Goal: Task Accomplishment & Management: Manage account settings

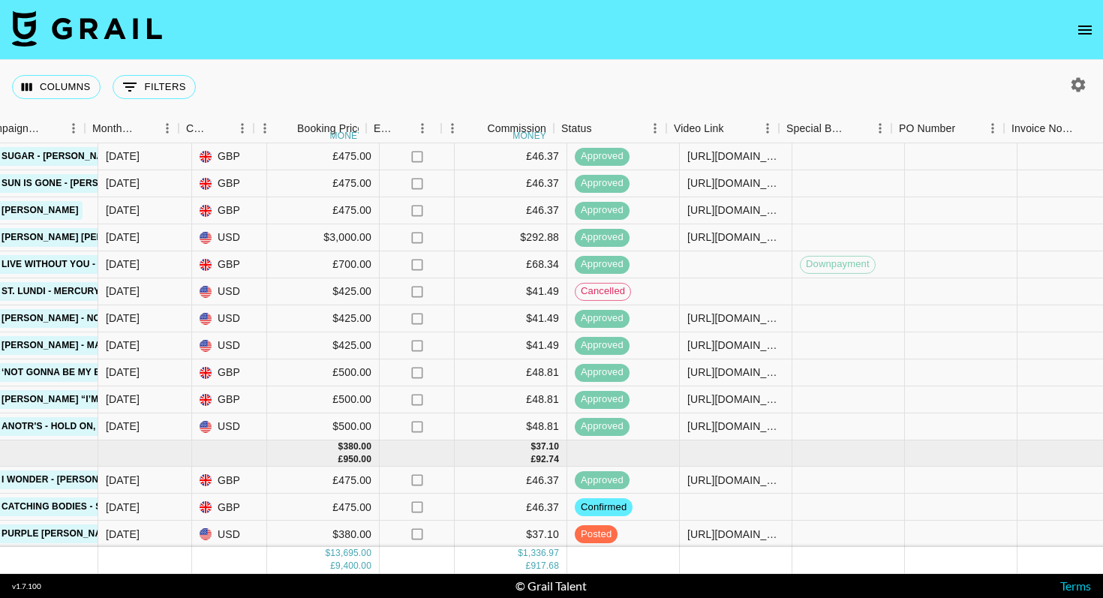
scroll to position [971, 1389]
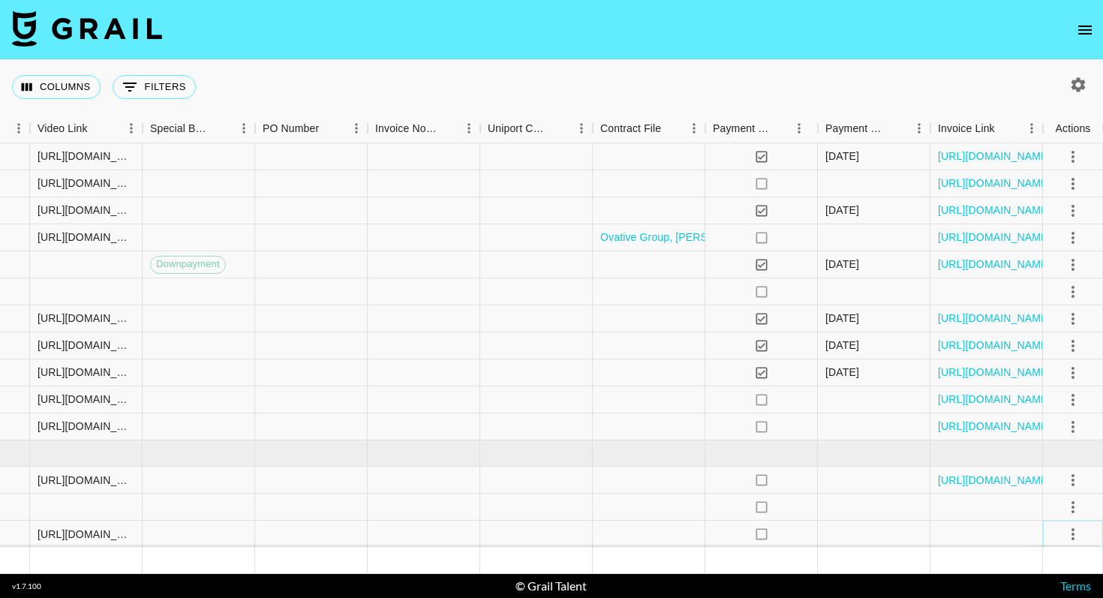
click at [1075, 528] on icon "select merge strategy" at bounding box center [1073, 534] width 18 height 18
click at [1042, 502] on div "Approve" at bounding box center [1041, 502] width 46 height 18
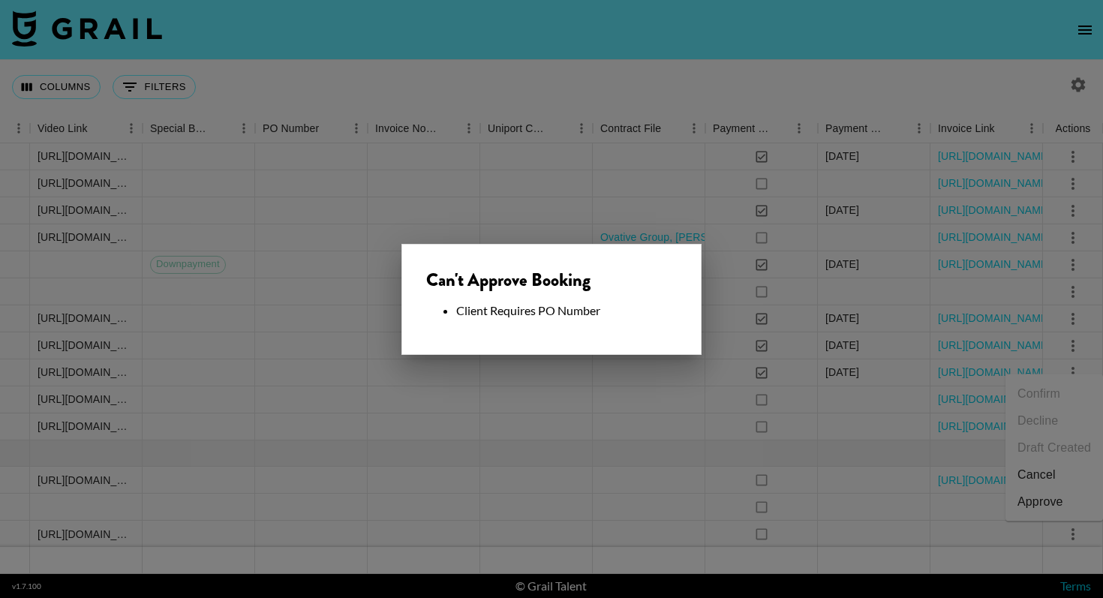
click at [553, 329] on div "Can't Approve Booking Client Requires PO Number" at bounding box center [552, 299] width 300 height 111
click at [553, 381] on div at bounding box center [551, 299] width 1103 height 598
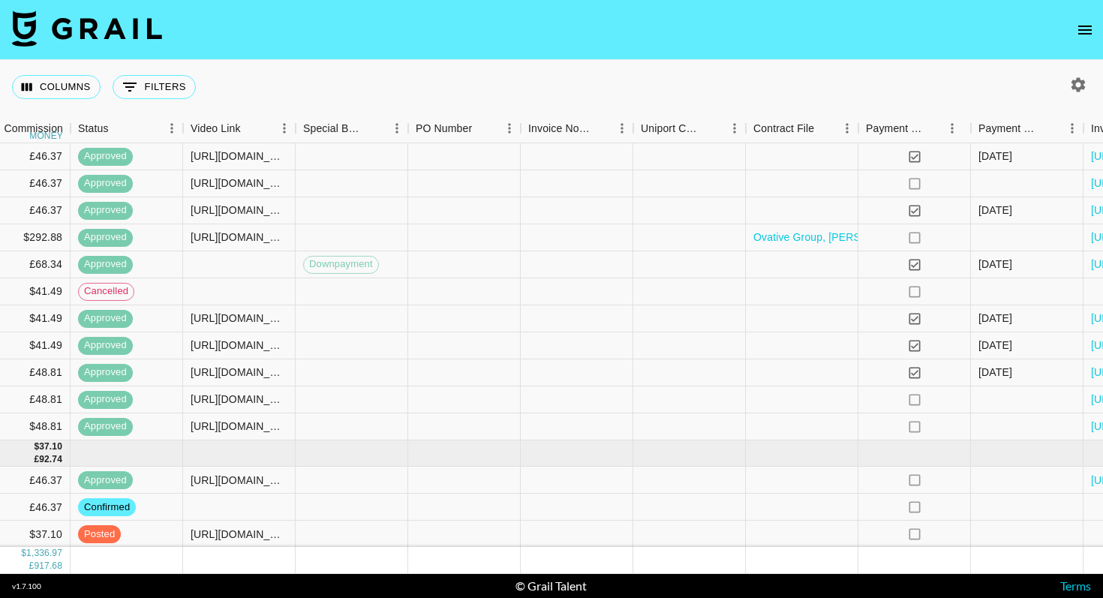
scroll to position [971, 1242]
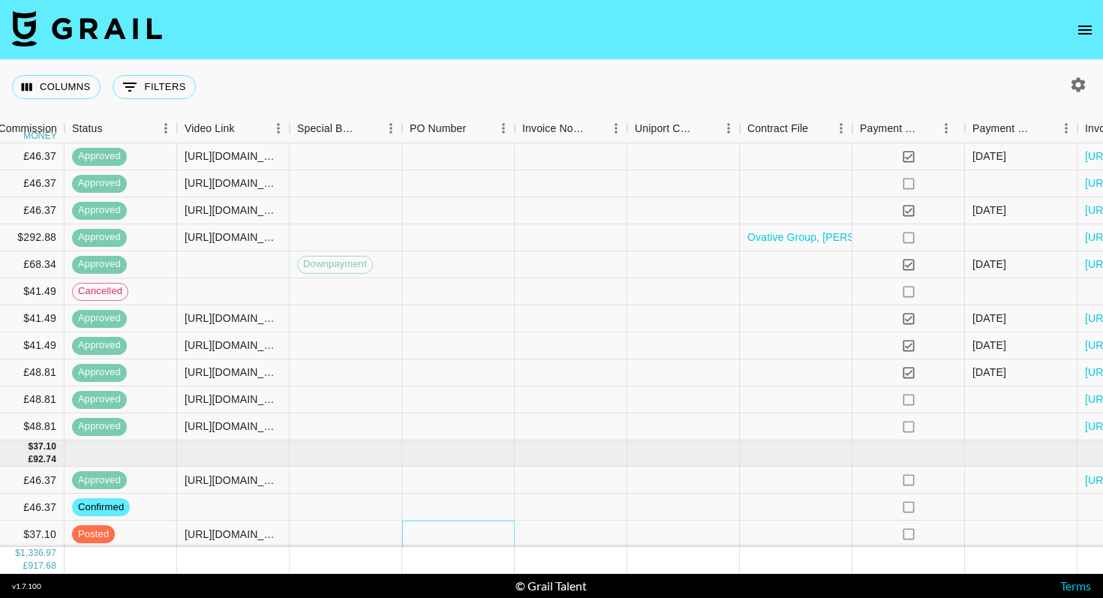
click at [463, 533] on div at bounding box center [458, 534] width 113 height 27
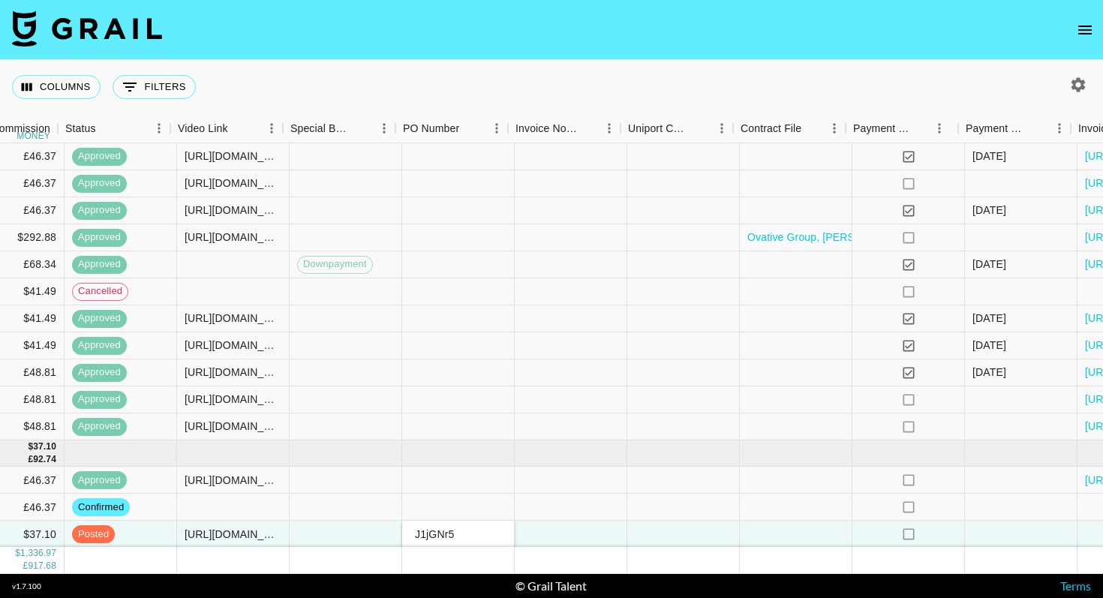
scroll to position [971, 1389]
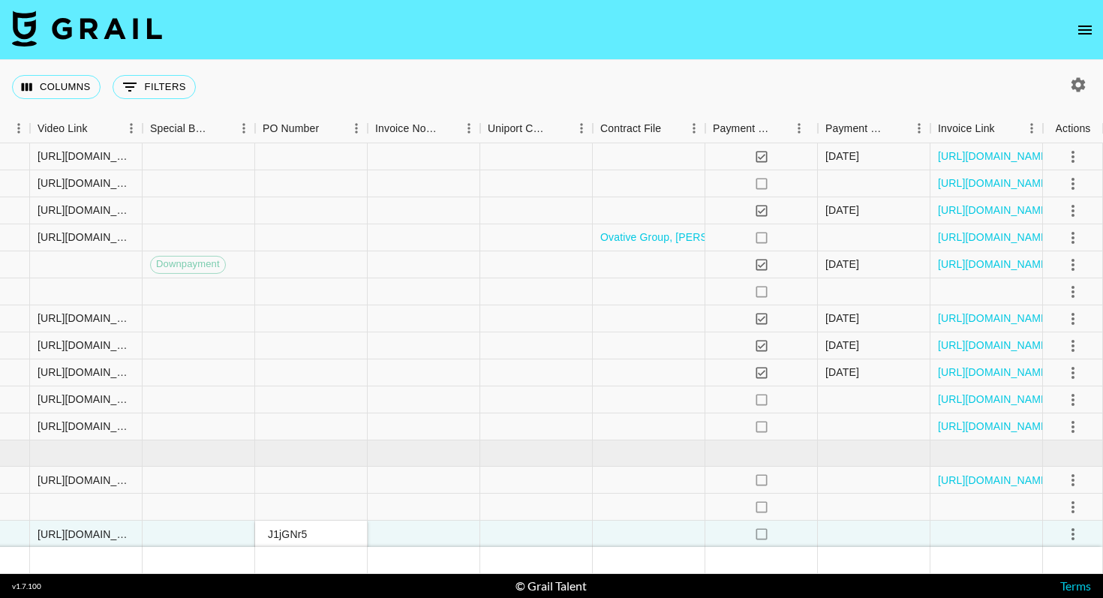
type input "J1jGNr5"
click at [1074, 535] on icon "select merge strategy" at bounding box center [1073, 534] width 18 height 18
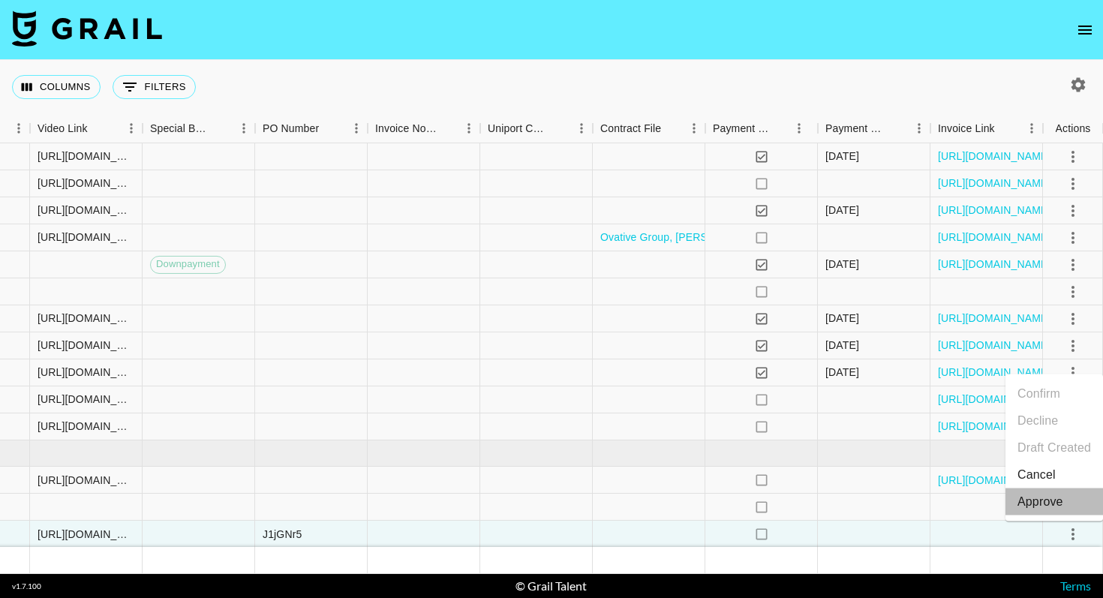
click at [1040, 500] on div "Approve" at bounding box center [1041, 502] width 46 height 18
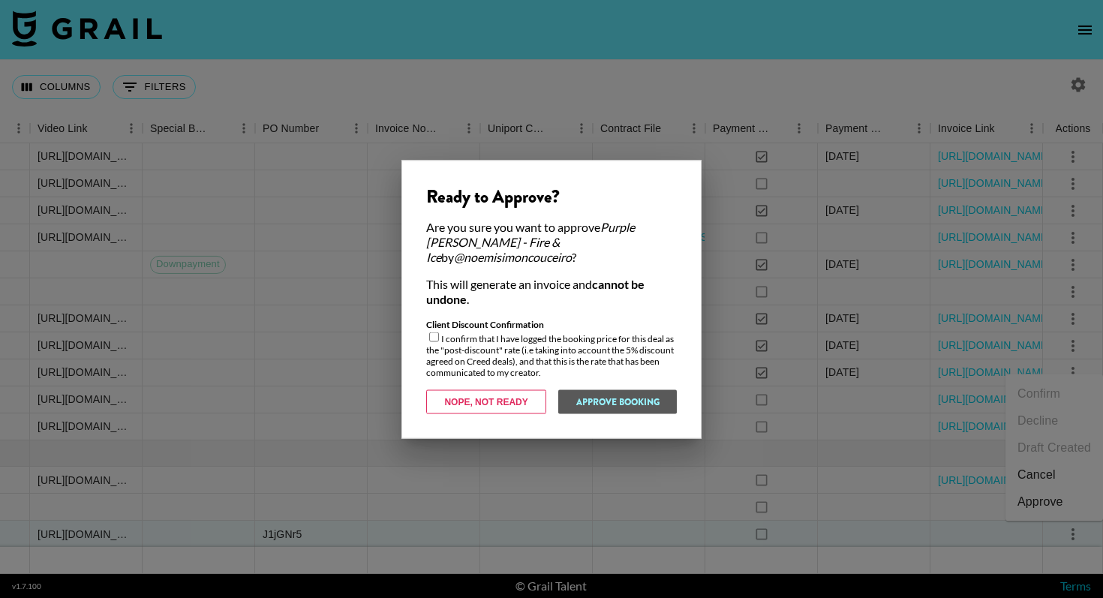
click at [433, 332] on input "checkbox" at bounding box center [434, 337] width 10 height 10
checkbox input "true"
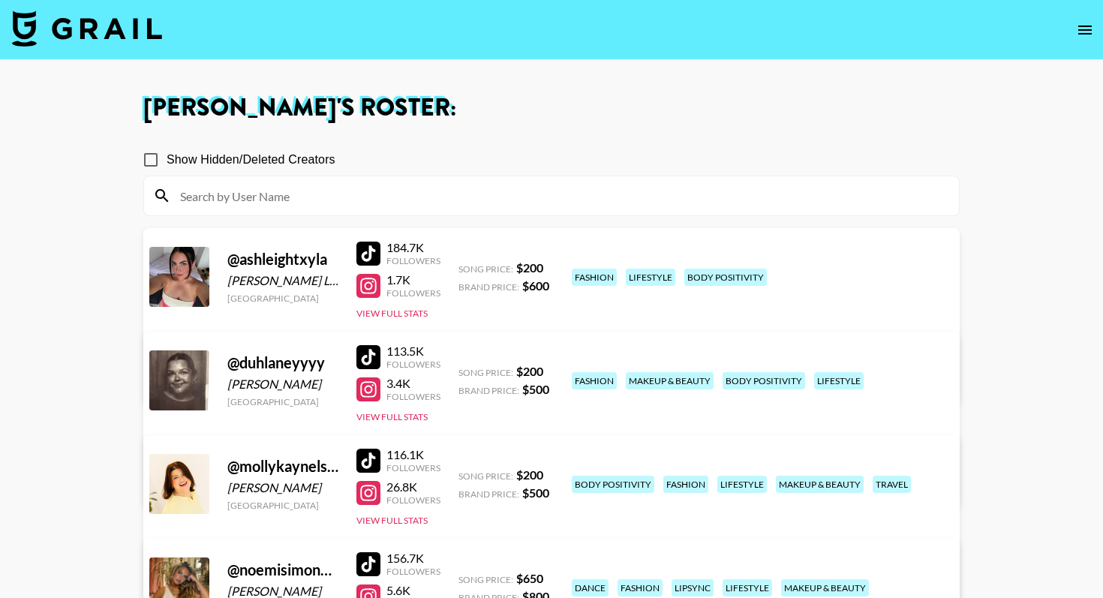
click at [92, 38] on img at bounding box center [87, 29] width 150 height 36
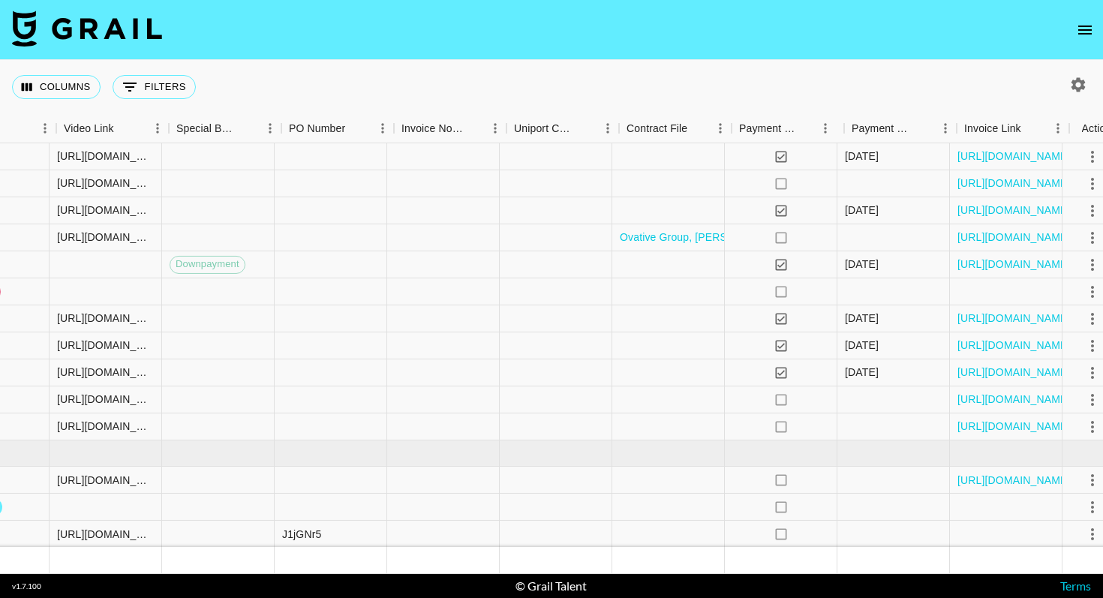
scroll to position [971, 1389]
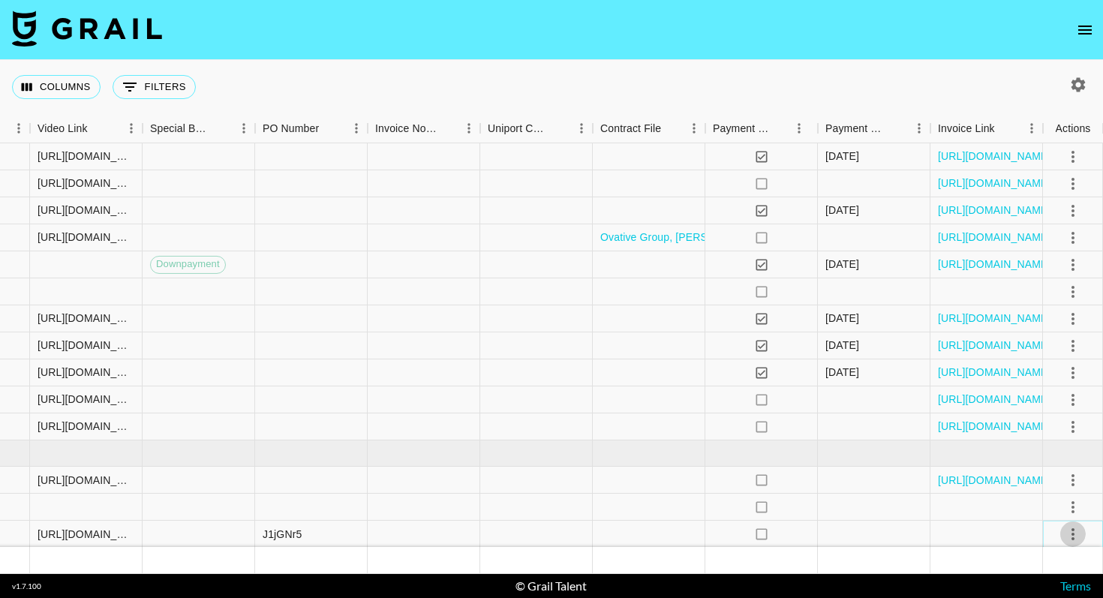
click at [1073, 532] on icon "select merge strategy" at bounding box center [1073, 534] width 3 height 12
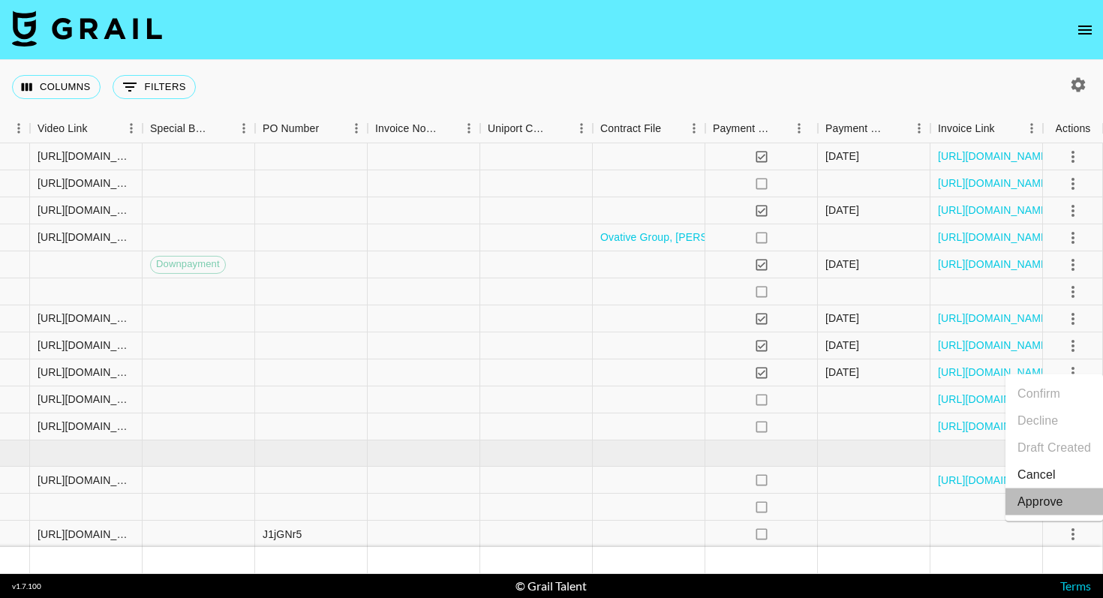
click at [1041, 505] on div "Approve" at bounding box center [1041, 502] width 46 height 18
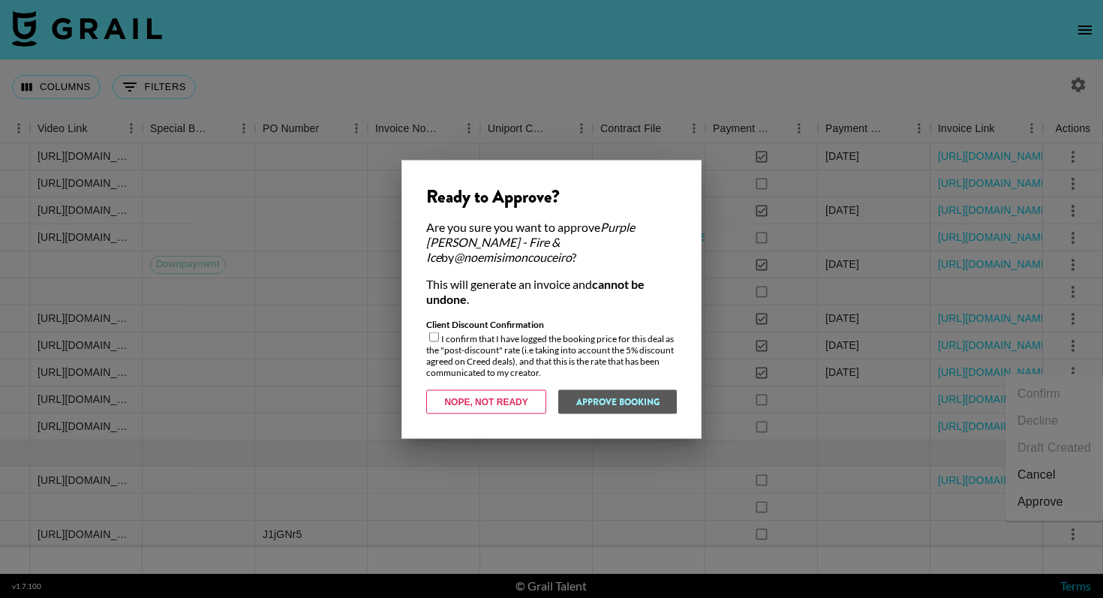
click at [434, 333] on input "checkbox" at bounding box center [434, 337] width 10 height 10
checkbox input "true"
click at [607, 395] on button "Approve Booking" at bounding box center [617, 402] width 119 height 24
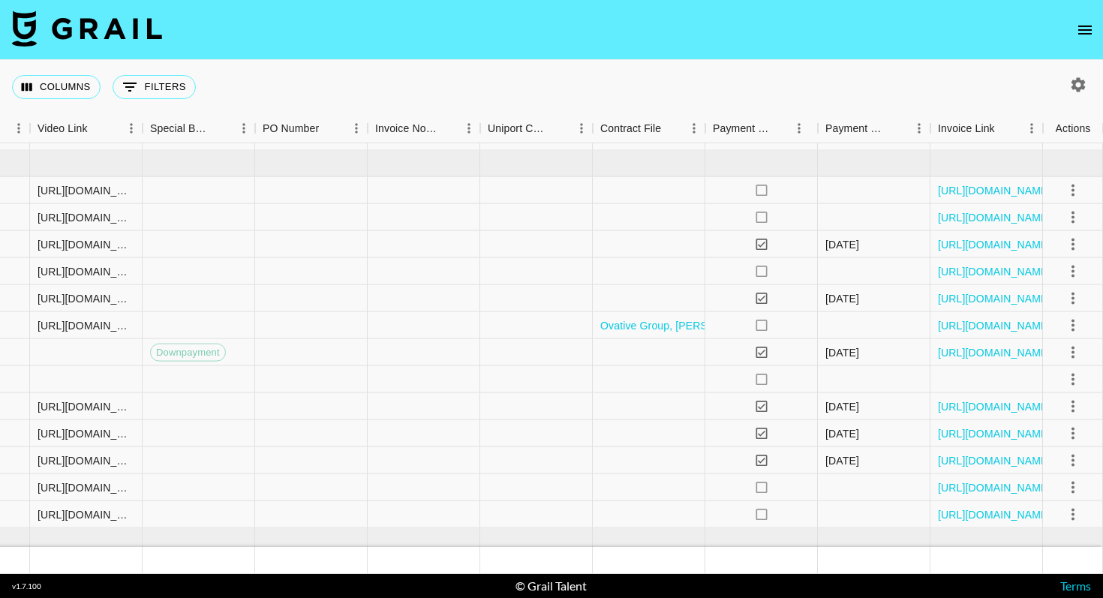
scroll to position [884, 1389]
click at [859, 351] on div "[DATE]" at bounding box center [843, 351] width 34 height 15
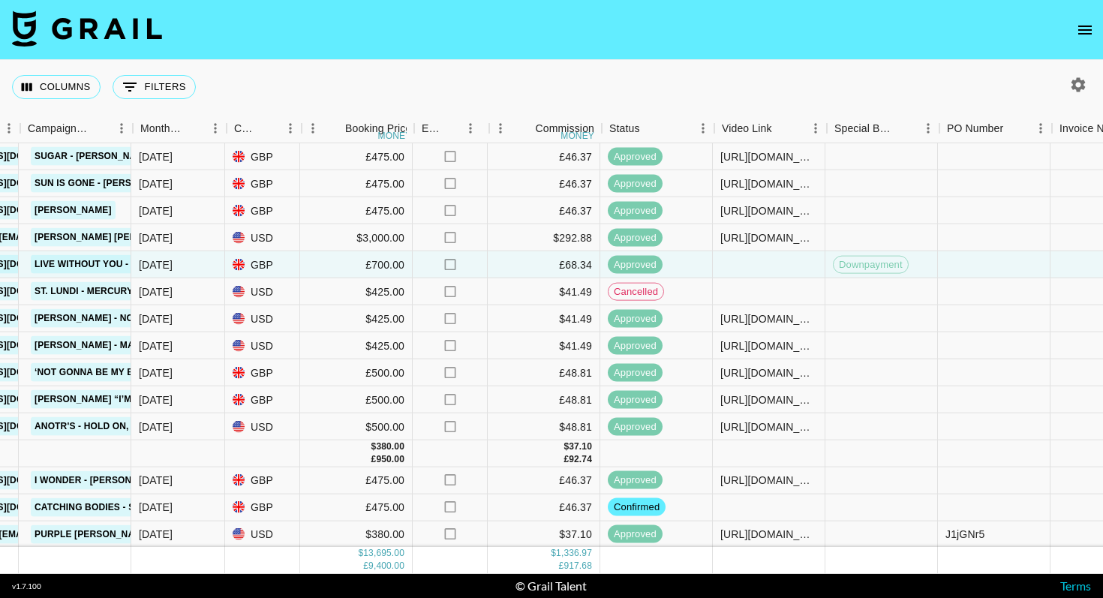
scroll to position [971, 709]
